Goal: Task Accomplishment & Management: Manage account settings

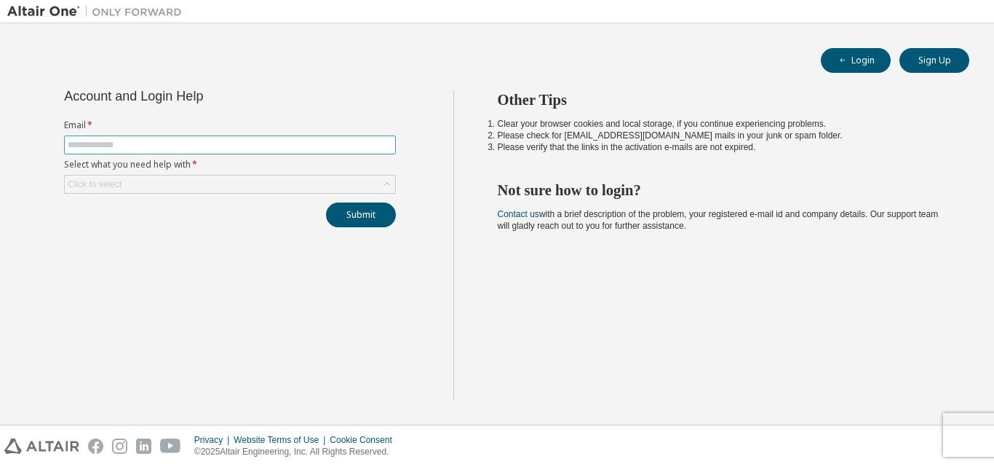
click at [312, 145] on input "text" at bounding box center [230, 145] width 325 height 12
type input "**********"
click at [330, 175] on div "Click to select" at bounding box center [230, 184] width 332 height 19
click at [269, 184] on div "Click to select" at bounding box center [230, 183] width 330 height 17
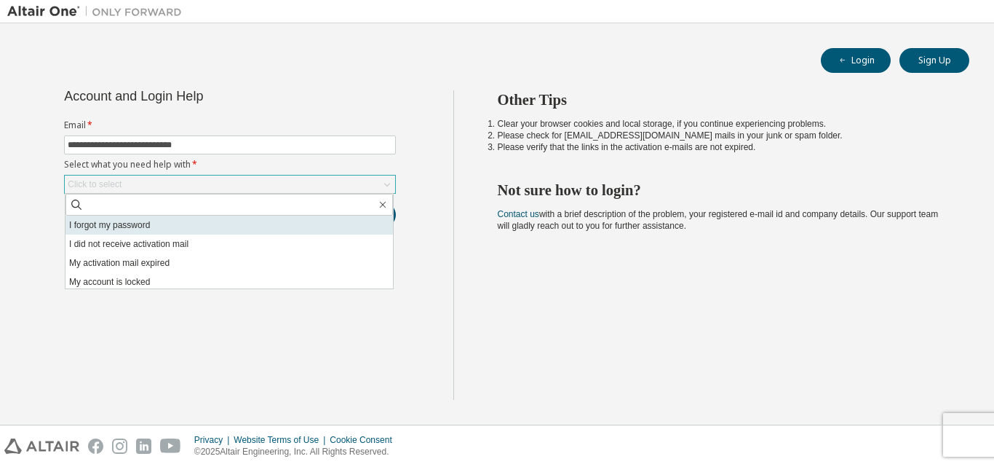
click at [187, 226] on li "I forgot my password" at bounding box center [230, 224] width 328 height 19
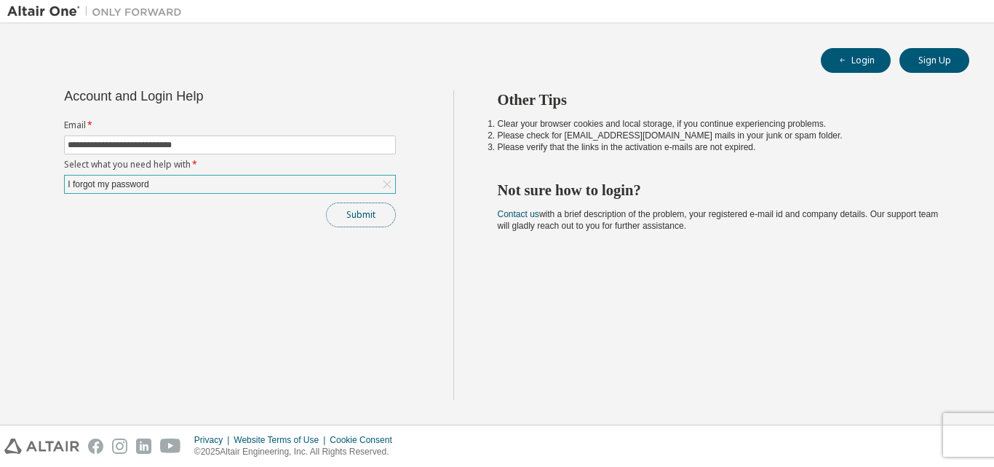
click at [336, 216] on button "Submit" at bounding box center [361, 214] width 70 height 25
click at [370, 205] on button "Submit" at bounding box center [361, 214] width 70 height 25
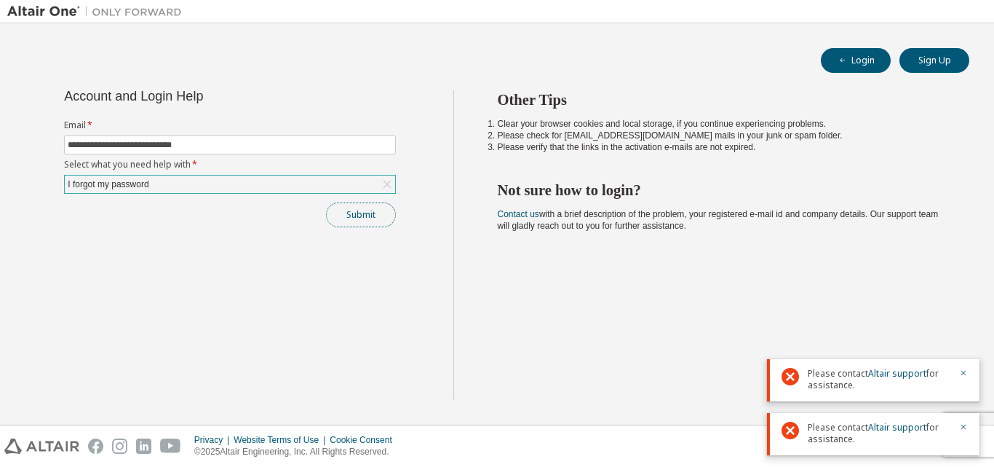
click at [357, 207] on button "Submit" at bounding box center [361, 214] width 70 height 25
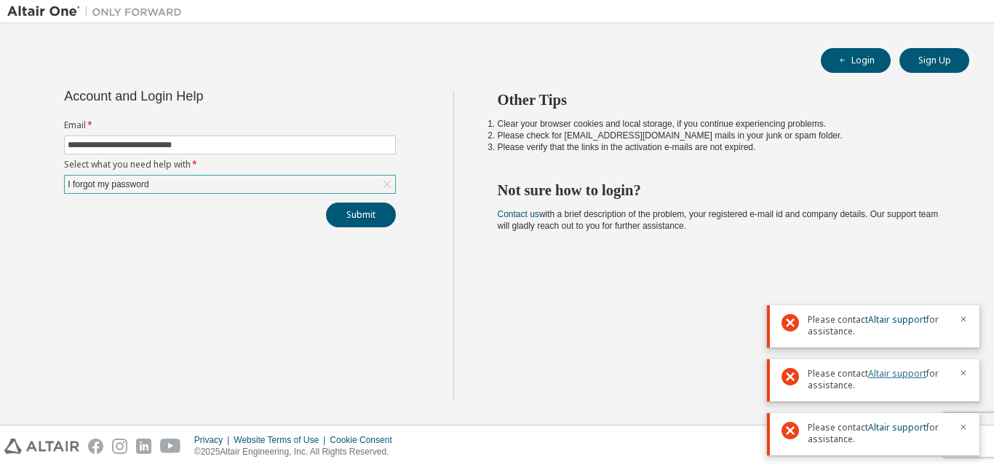
click at [881, 371] on link "Altair support" at bounding box center [897, 373] width 58 height 12
click at [365, 215] on button "Submit" at bounding box center [361, 214] width 70 height 25
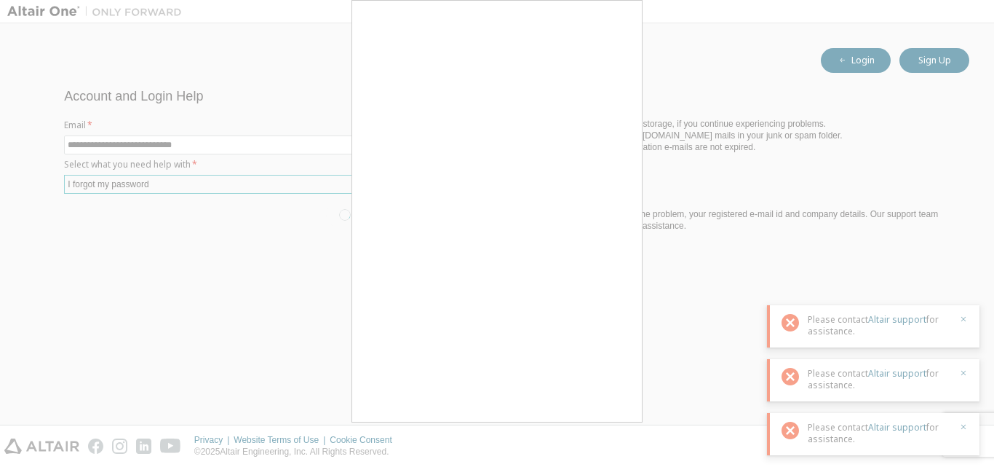
click at [241, 252] on div at bounding box center [497, 233] width 994 height 467
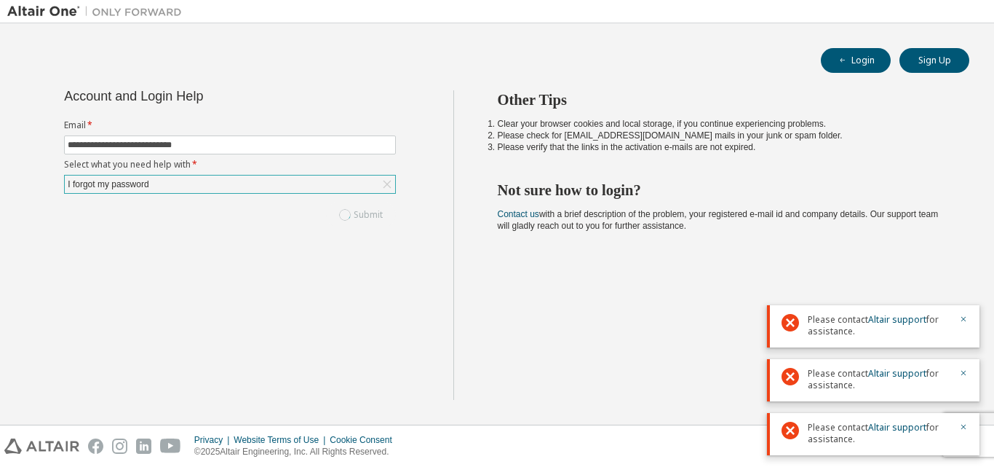
click at [290, 178] on div "I forgot my password" at bounding box center [230, 183] width 330 height 17
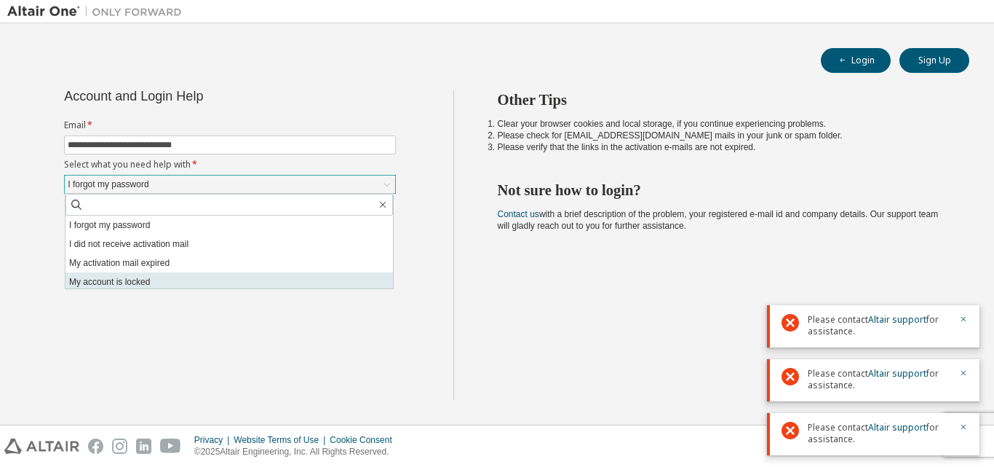
click at [158, 282] on li "My account is locked" at bounding box center [230, 281] width 328 height 19
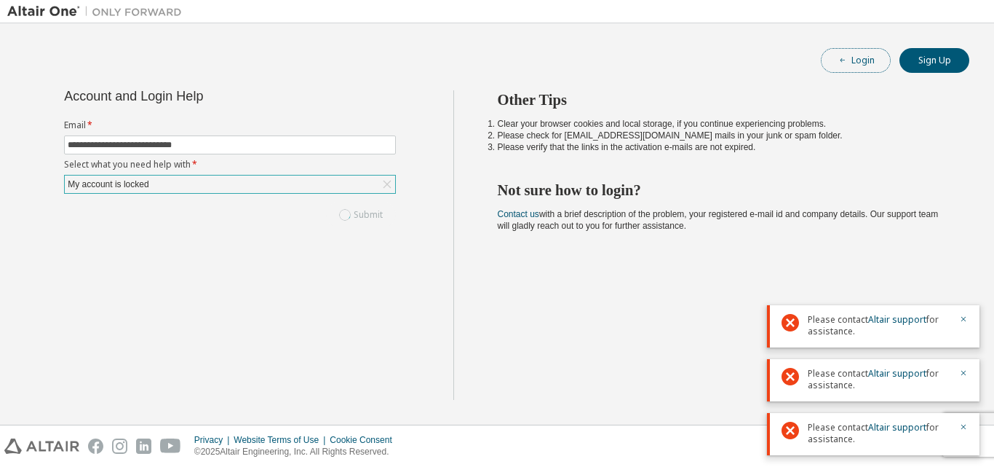
click at [861, 62] on button "Login" at bounding box center [856, 60] width 70 height 25
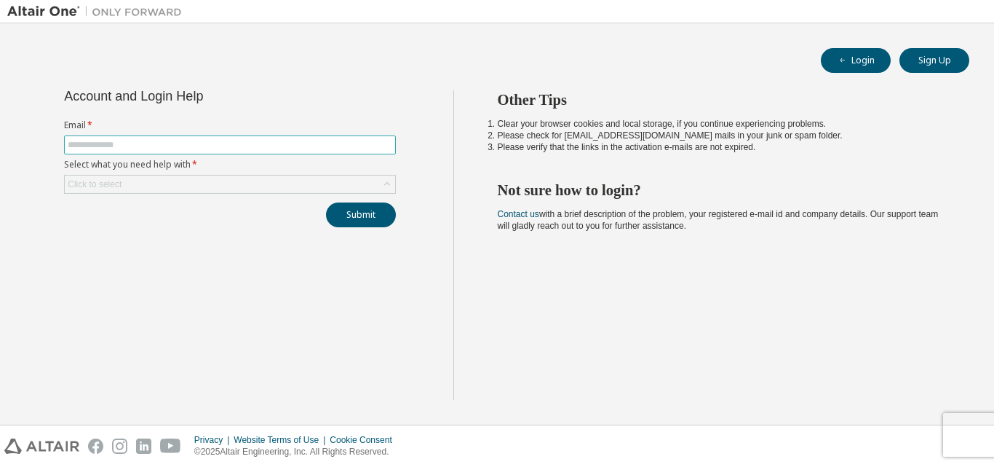
click at [158, 144] on input "text" at bounding box center [230, 145] width 325 height 12
type input "**********"
click at [150, 185] on div "Click to select" at bounding box center [230, 183] width 330 height 17
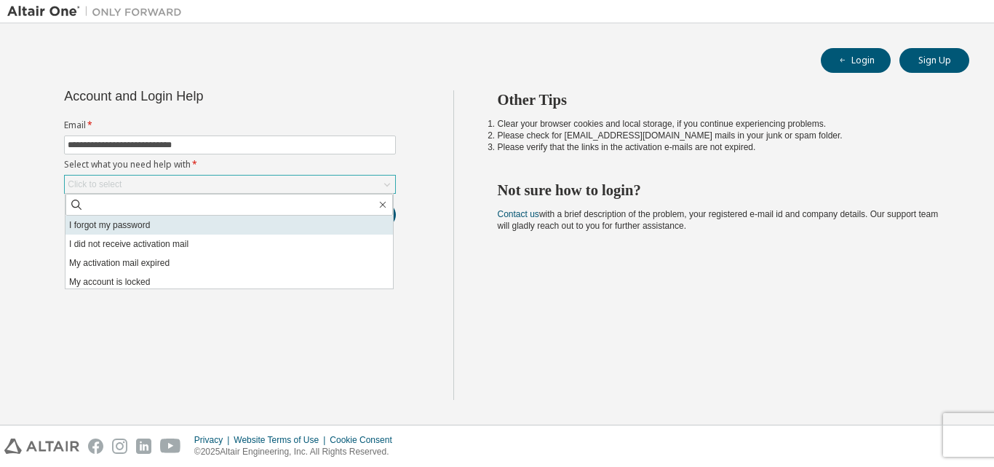
click at [162, 227] on li "I forgot my password" at bounding box center [230, 224] width 328 height 19
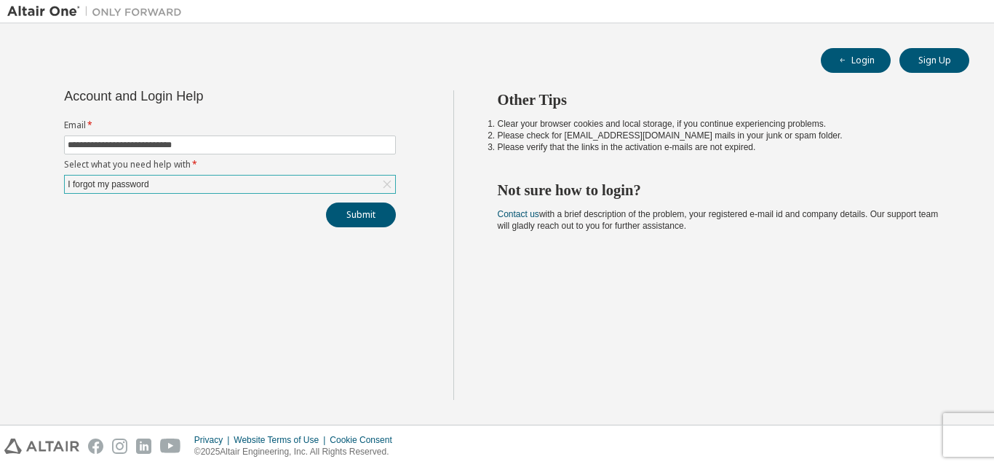
click at [186, 186] on div "I forgot my password" at bounding box center [230, 183] width 330 height 17
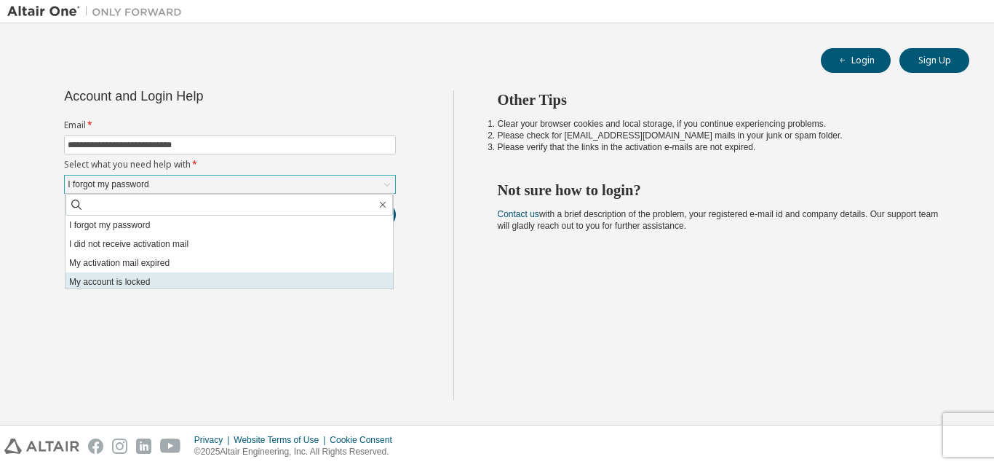
click at [164, 279] on li "My account is locked" at bounding box center [230, 281] width 328 height 19
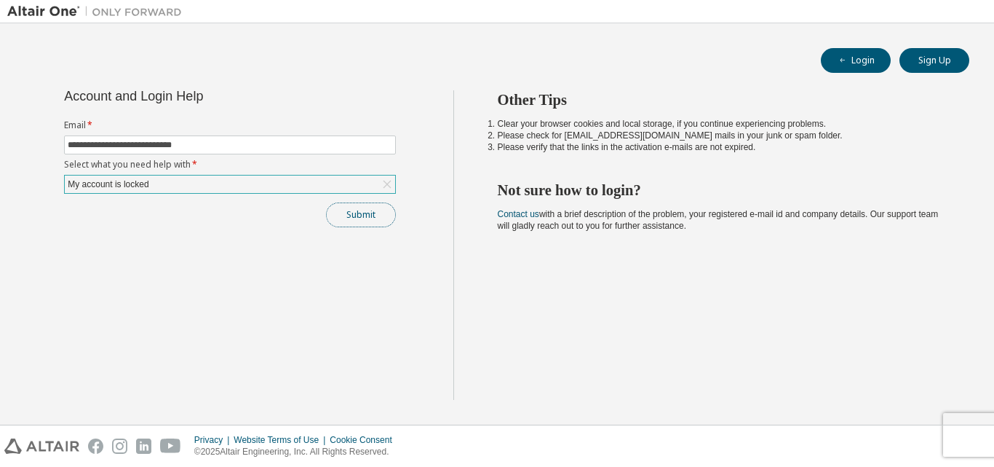
click at [367, 210] on button "Submit" at bounding box center [361, 214] width 70 height 25
click at [376, 213] on button "Submit" at bounding box center [361, 214] width 70 height 25
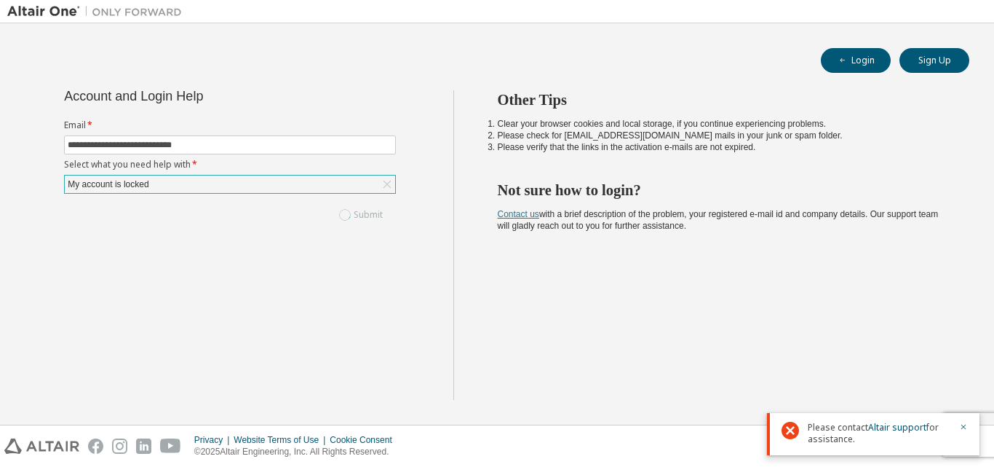
click at [519, 212] on link "Contact us" at bounding box center [518, 214] width 41 height 10
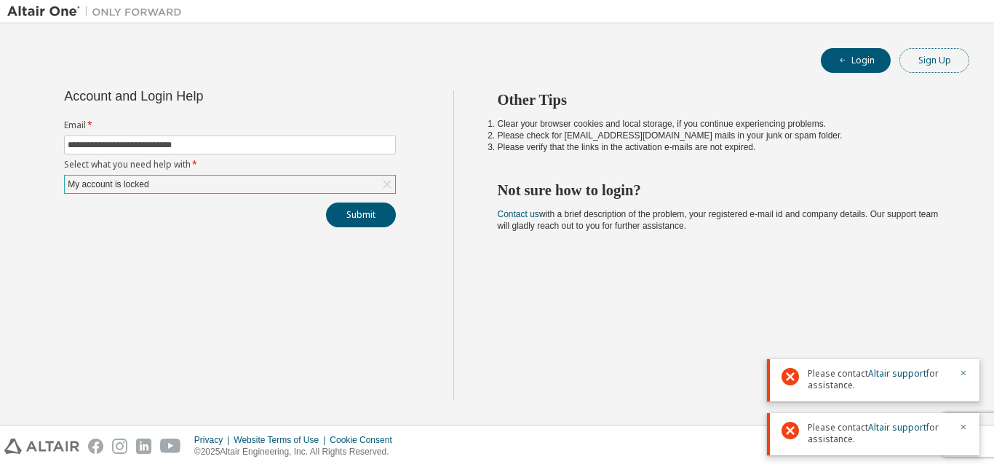
click at [916, 55] on button "Sign Up" at bounding box center [935, 60] width 70 height 25
